Goal: Use online tool/utility: Utilize a website feature to perform a specific function

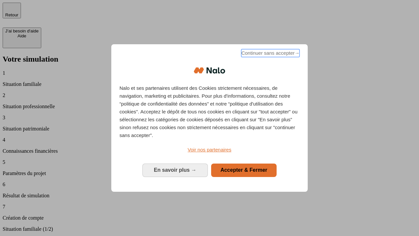
click at [270, 54] on span "Continuer sans accepter →" at bounding box center [270, 53] width 58 height 8
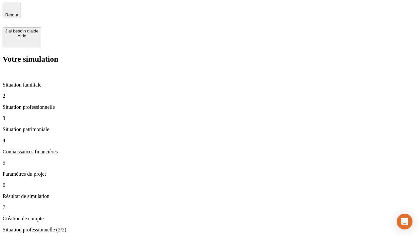
type input "30 000"
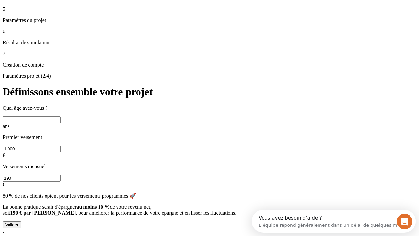
scroll to position [6, 0]
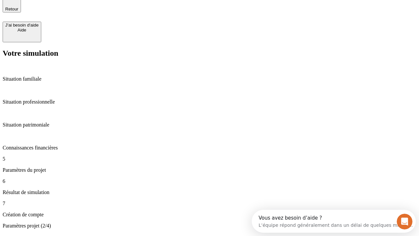
type input "25"
type input "1 000"
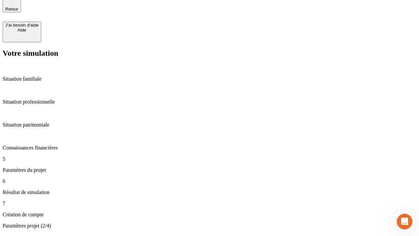
type input "640"
